Goal: Find specific page/section: Find specific page/section

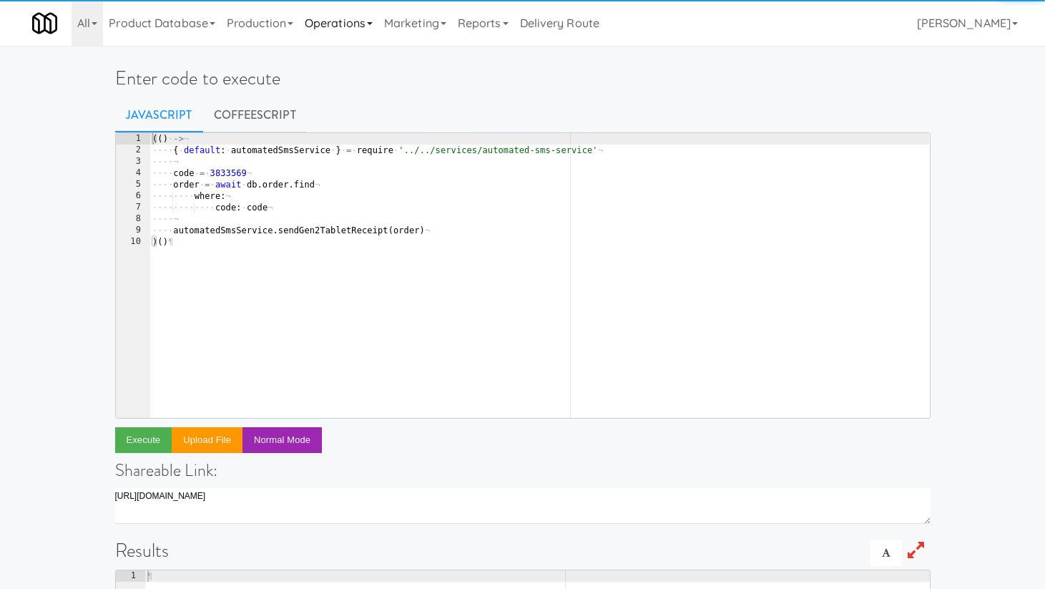
click at [361, 25] on link "Operations" at bounding box center [338, 23] width 79 height 46
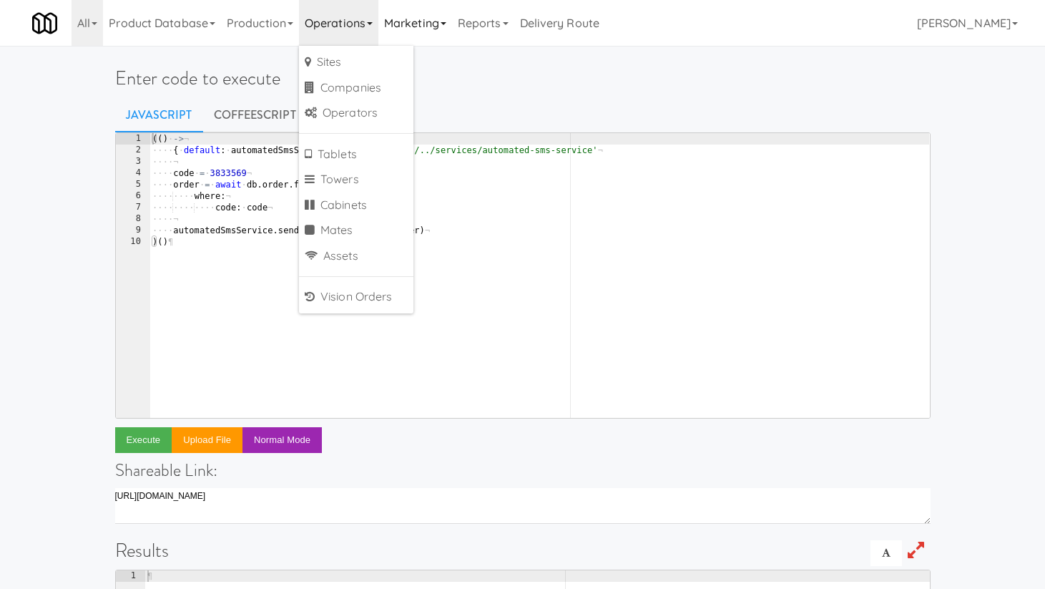
click at [417, 34] on link "Marketing" at bounding box center [416, 23] width 74 height 46
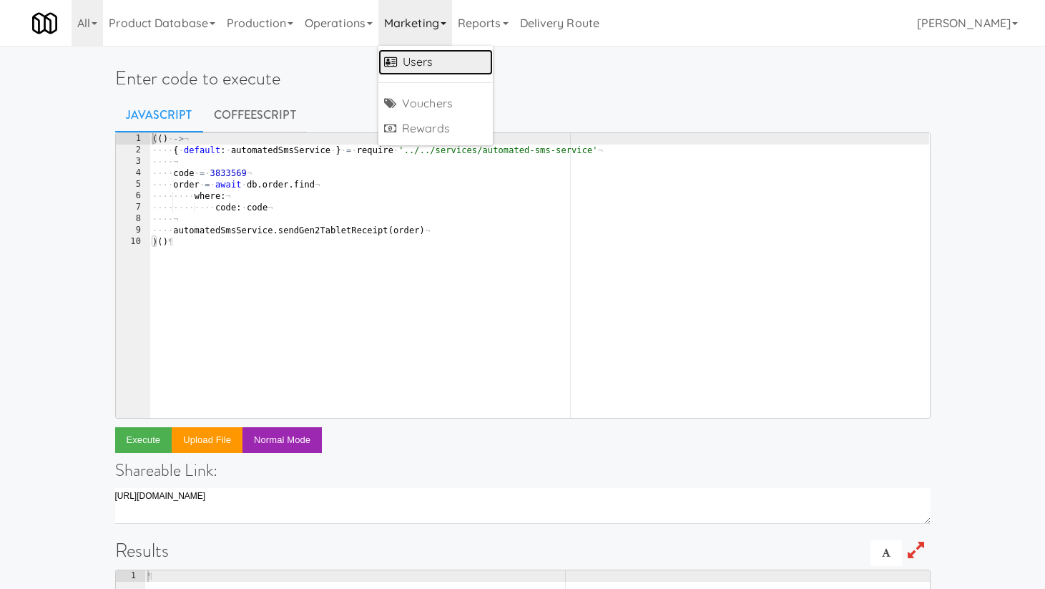
click at [421, 59] on link "Users" at bounding box center [436, 62] width 114 height 26
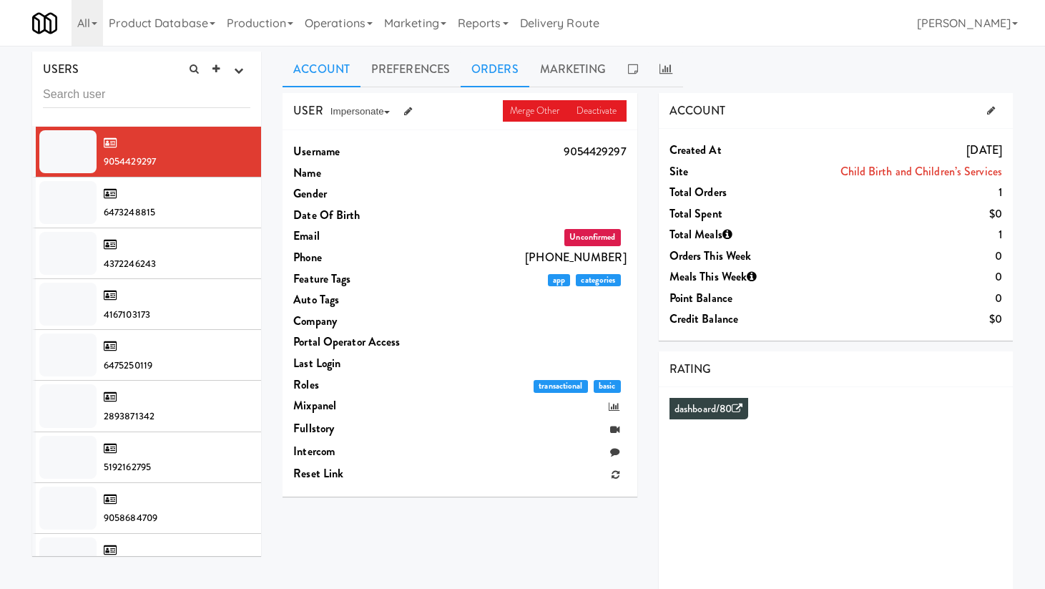
click at [505, 59] on link "Orders" at bounding box center [495, 70] width 69 height 36
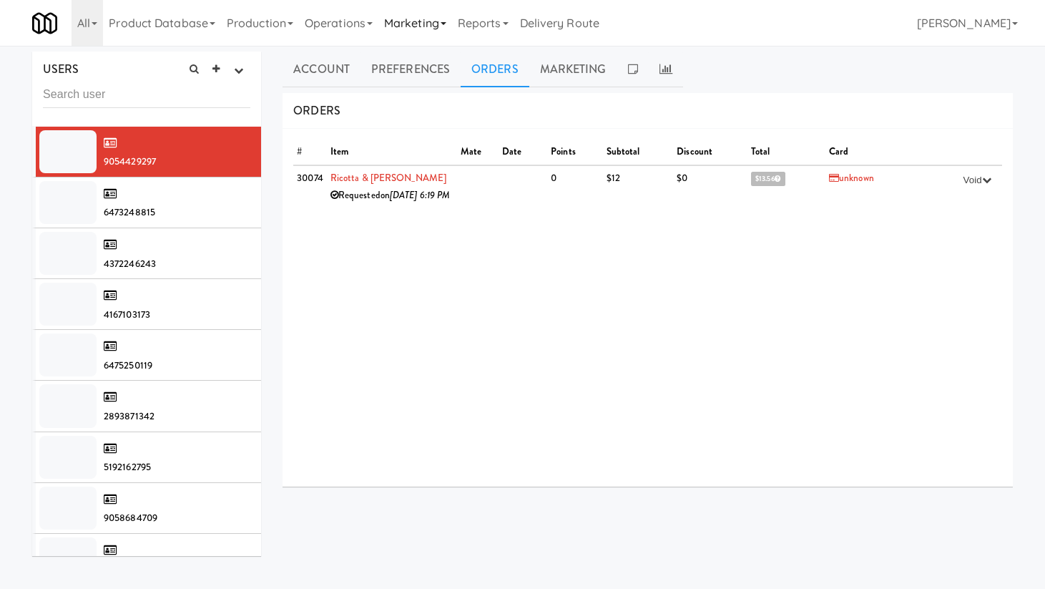
click at [439, 29] on link "Marketing" at bounding box center [416, 23] width 74 height 46
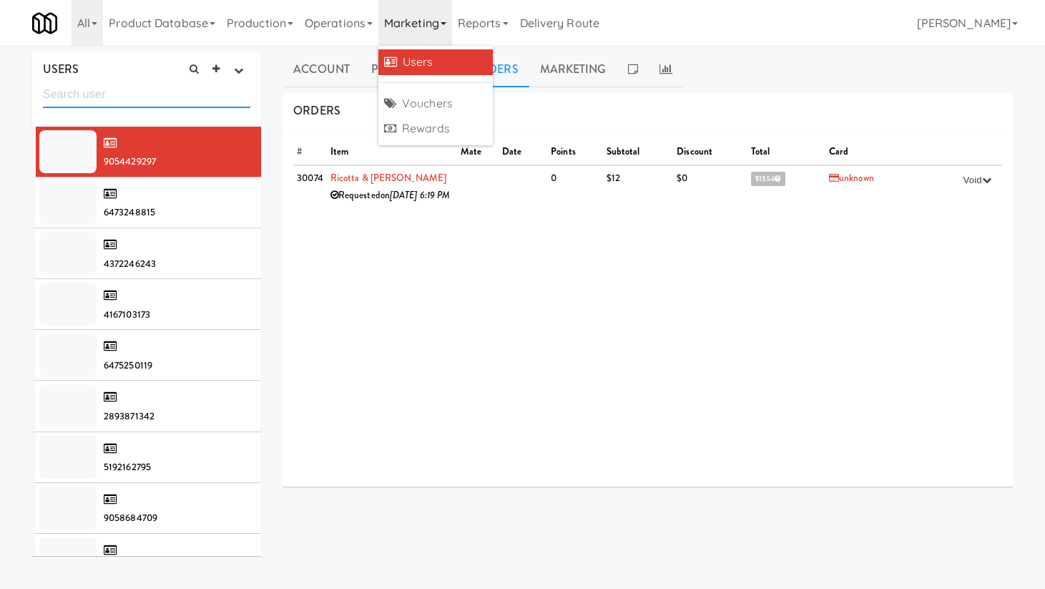
click at [112, 99] on input "text" at bounding box center [147, 95] width 208 height 26
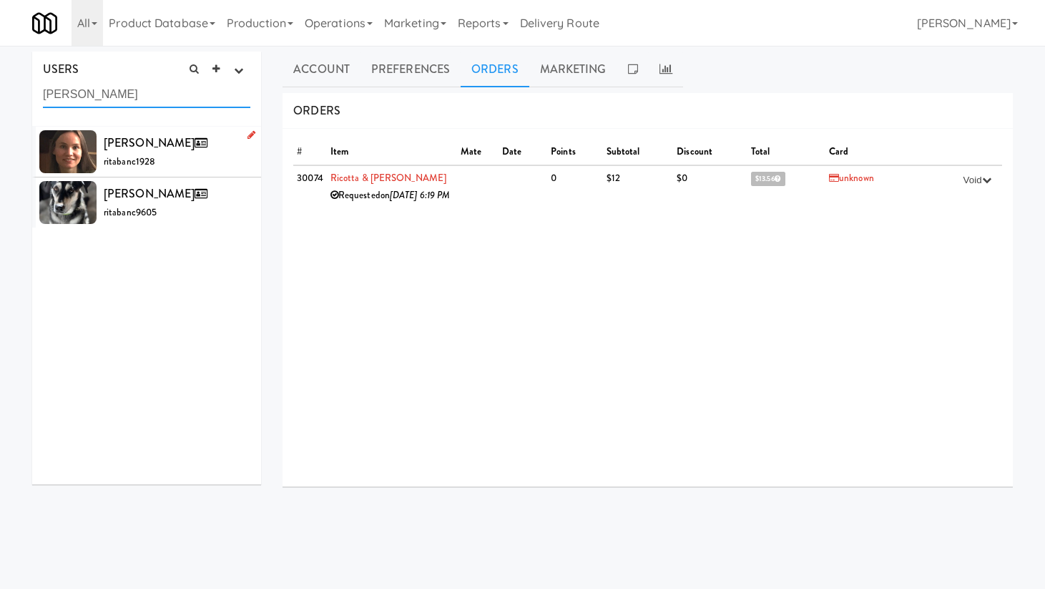
type input "[PERSON_NAME]"
click at [183, 164] on div "[PERSON_NAME] ritabanc1928" at bounding box center [177, 151] width 147 height 39
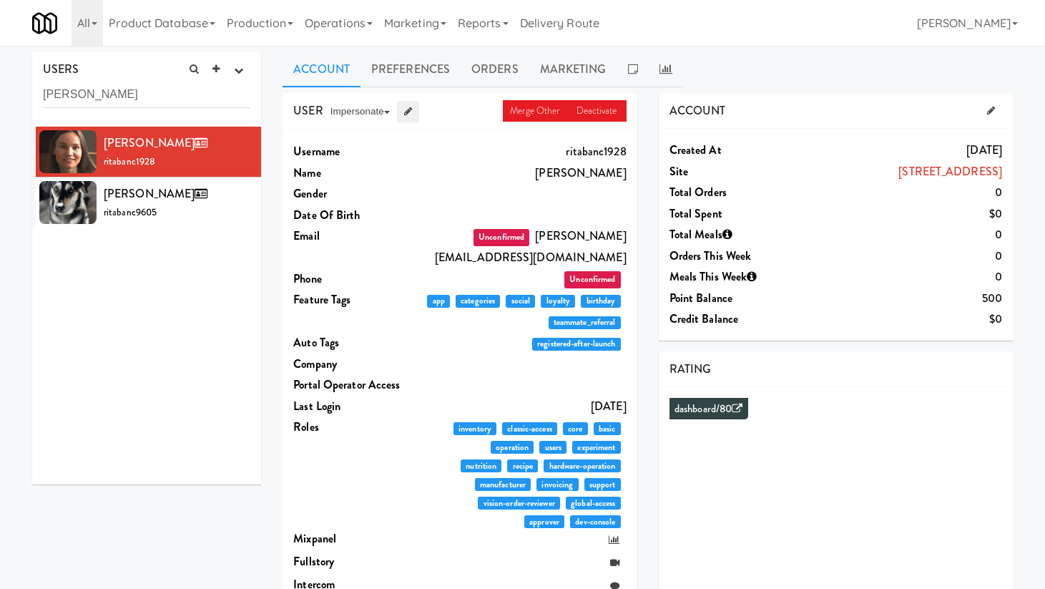
click at [409, 115] on icon at bounding box center [408, 111] width 8 height 9
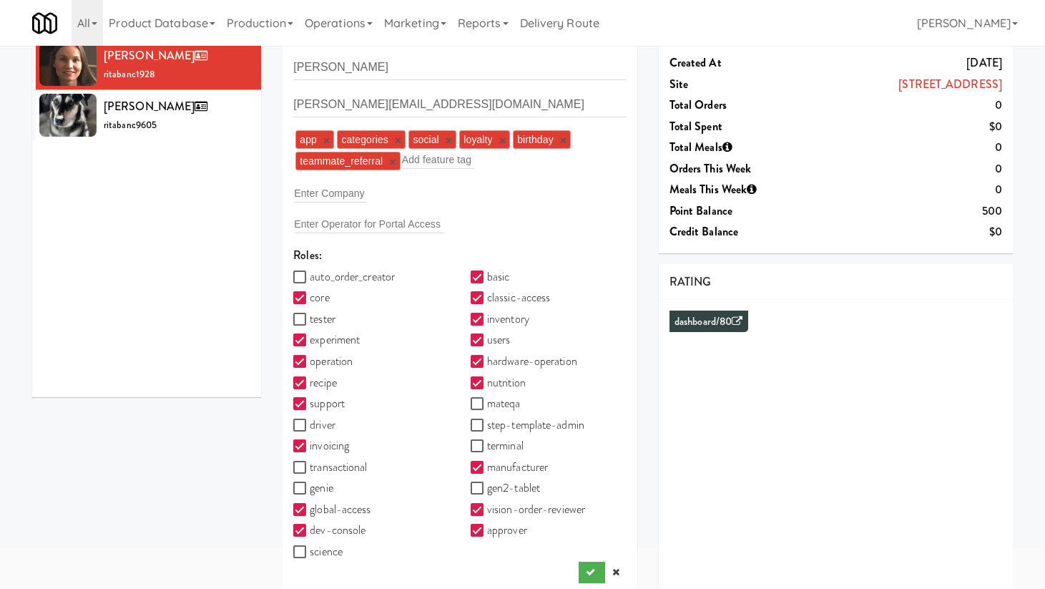
scroll to position [98, 0]
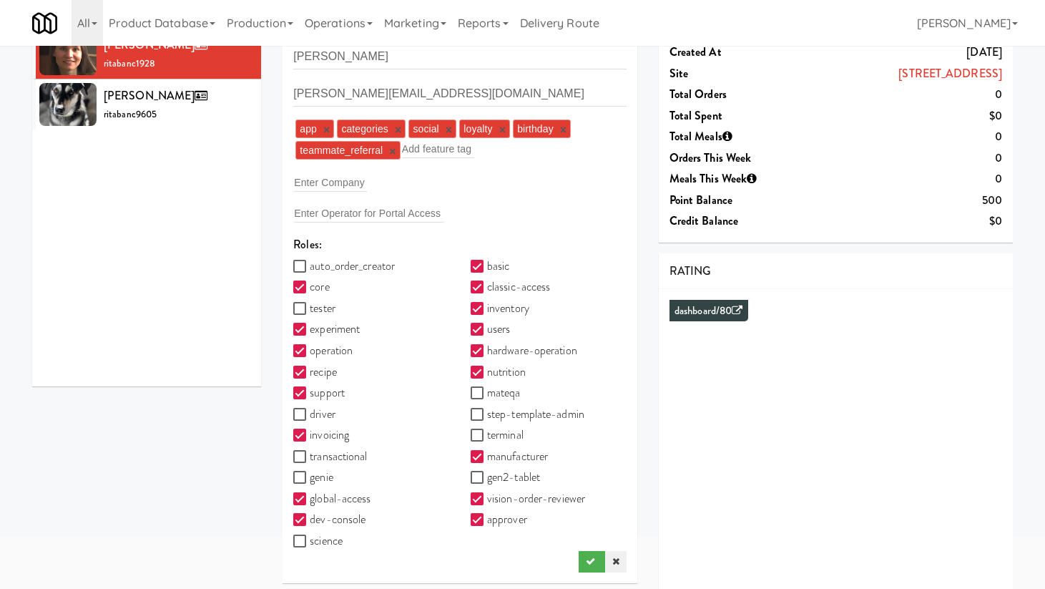
click at [618, 559] on icon at bounding box center [616, 561] width 7 height 9
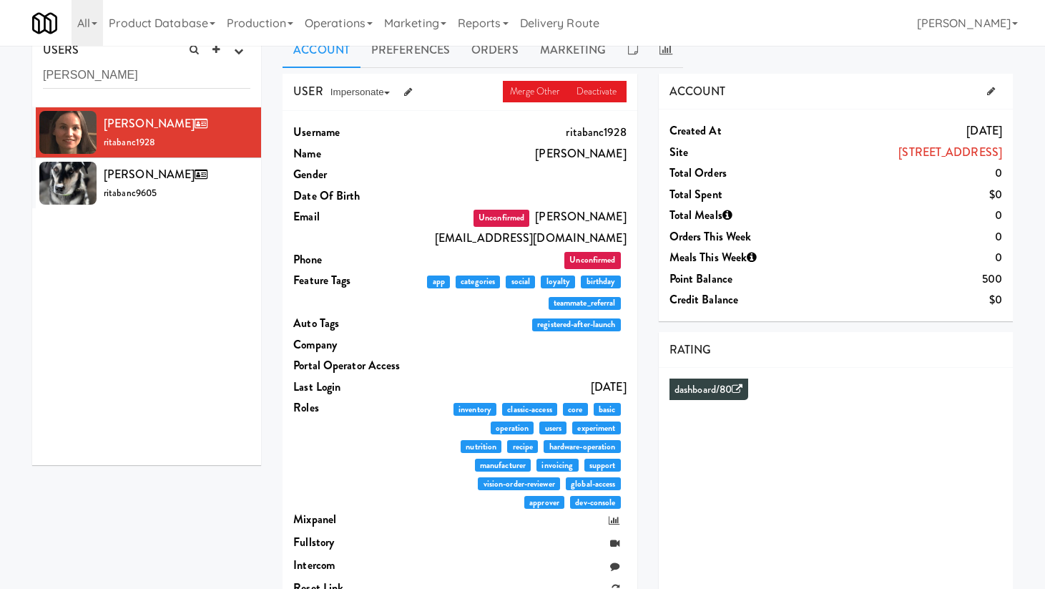
scroll to position [0, 0]
